Goal: Task Accomplishment & Management: Manage account settings

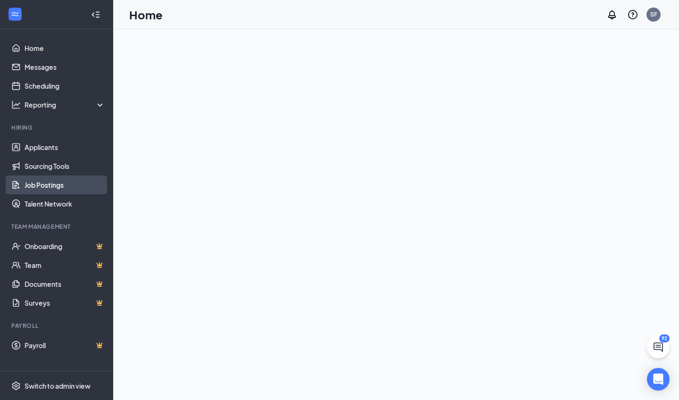
click at [53, 188] on link "Job Postings" at bounding box center [65, 184] width 81 height 19
click at [49, 184] on link "Job Postings" at bounding box center [65, 184] width 81 height 19
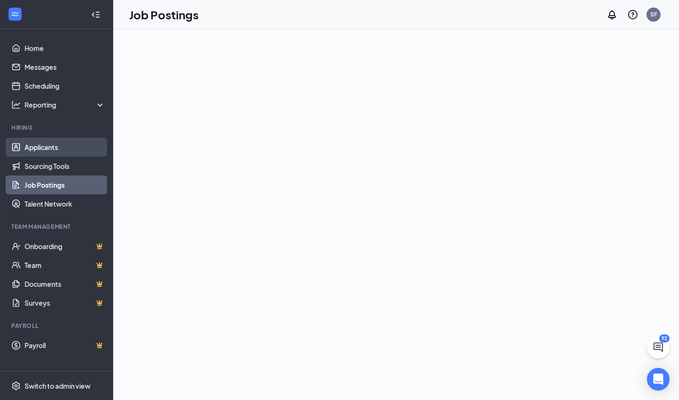
click at [52, 144] on link "Applicants" at bounding box center [65, 147] width 81 height 19
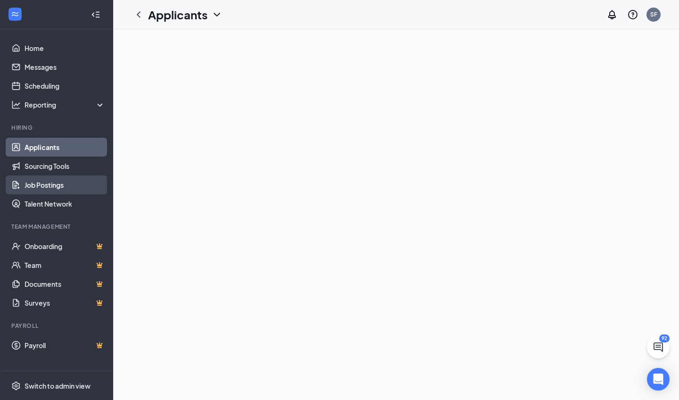
click at [48, 184] on link "Job Postings" at bounding box center [65, 184] width 81 height 19
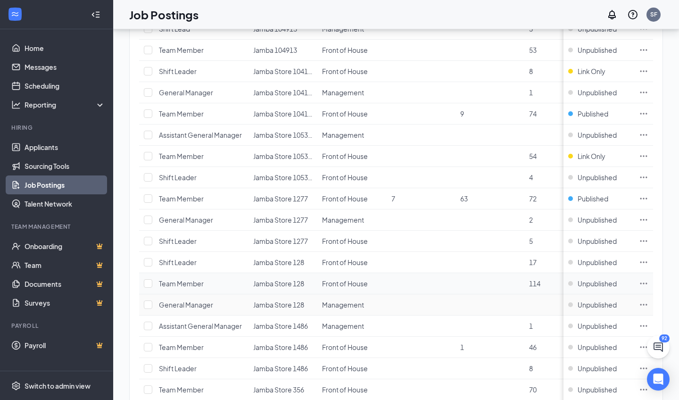
scroll to position [167, 0]
click at [589, 196] on span "Published" at bounding box center [593, 197] width 31 height 9
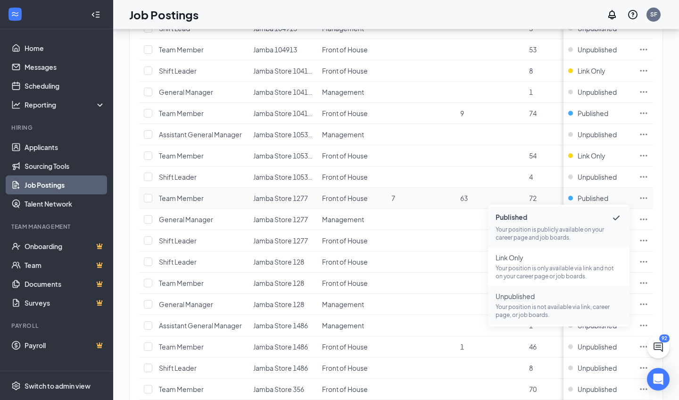
click at [515, 297] on span "Unpublished" at bounding box center [559, 296] width 126 height 9
